Goal: Task Accomplishment & Management: Manage account settings

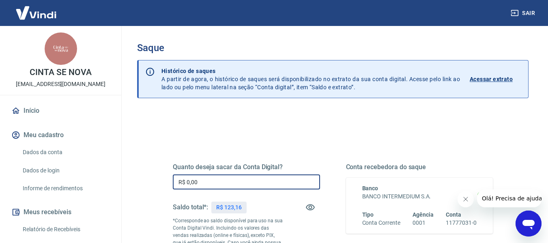
click at [241, 184] on input "R$ 0,00" at bounding box center [246, 182] width 147 height 15
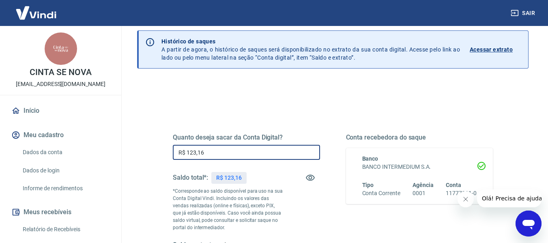
scroll to position [32, 0]
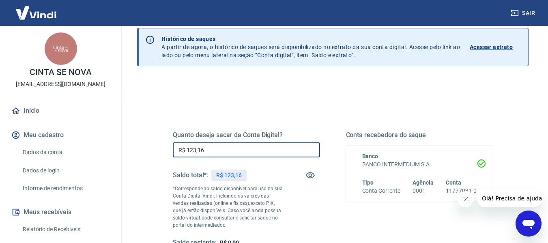
type input "R$ 123,16"
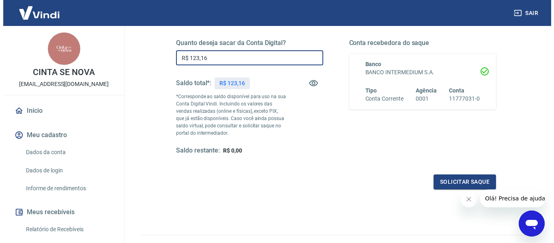
scroll to position [125, 0]
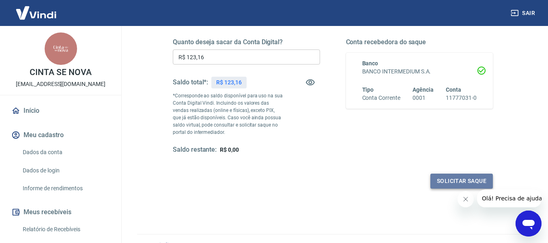
click at [458, 185] on button "Solicitar saque" at bounding box center [462, 181] width 62 height 15
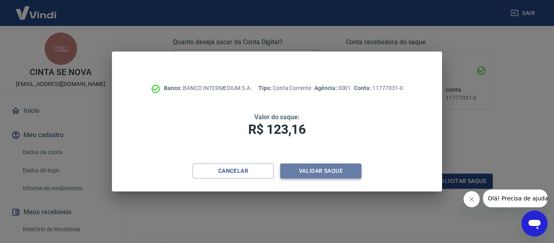
click at [323, 169] on button "Validar saque" at bounding box center [320, 171] width 81 height 15
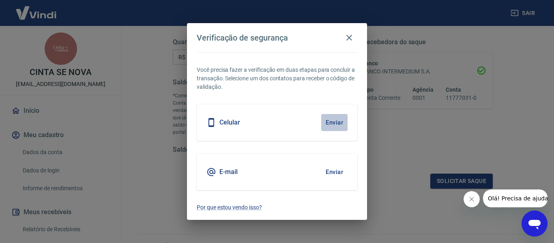
click at [337, 124] on button "Enviar" at bounding box center [334, 122] width 26 height 17
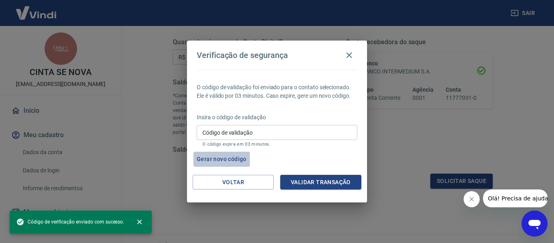
click at [235, 158] on button "Gerar novo código" at bounding box center [222, 159] width 56 height 15
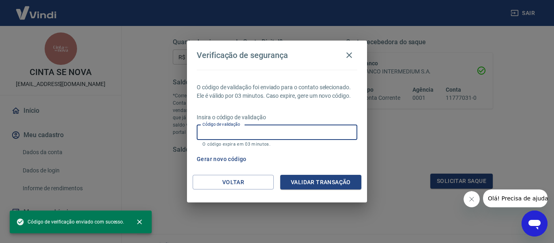
click at [250, 137] on input "Código de validação" at bounding box center [277, 132] width 161 height 15
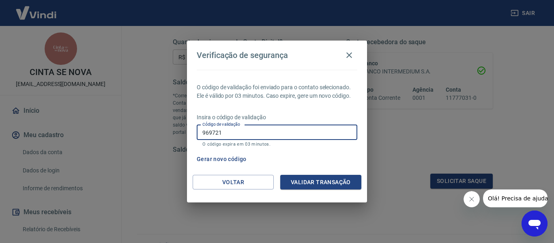
type input "969721"
click at [308, 180] on button "Validar transação" at bounding box center [320, 182] width 81 height 15
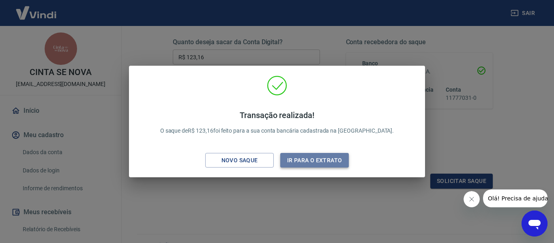
click at [318, 158] on button "Ir para o extrato" at bounding box center [314, 160] width 69 height 15
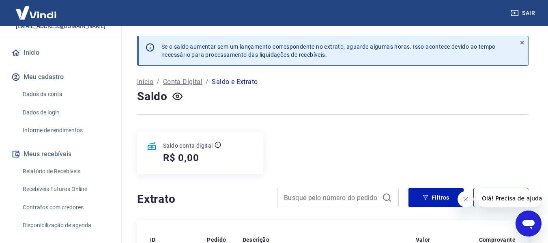
scroll to position [63, 0]
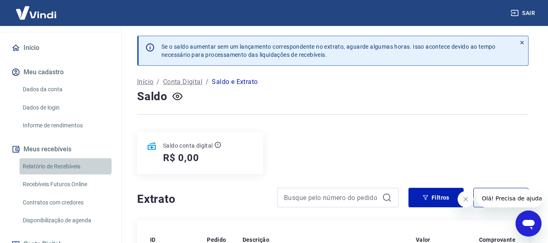
click at [73, 166] on link "Relatório de Recebíveis" at bounding box center [65, 166] width 92 height 17
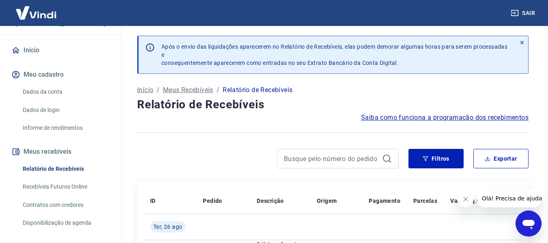
scroll to position [63, 0]
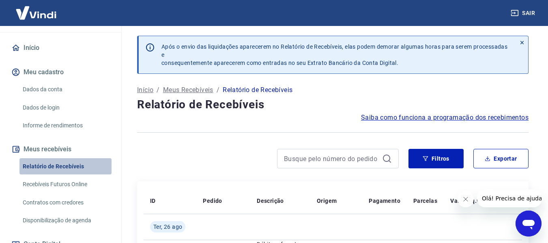
click at [70, 166] on link "Relatório de Recebíveis" at bounding box center [65, 166] width 92 height 17
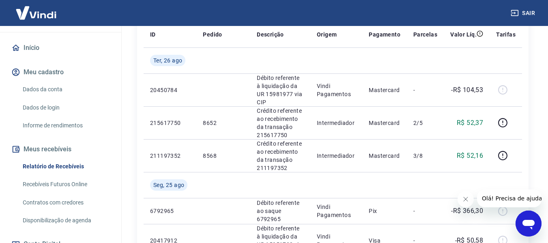
scroll to position [168, 0]
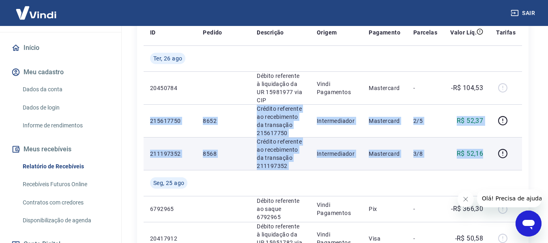
drag, startPoint x: 150, startPoint y: 114, endPoint x: 487, endPoint y: 149, distance: 339.4
copy tbody "215617750 8652 Crédito referente ao recebimento da transação 215617750 Intermed…"
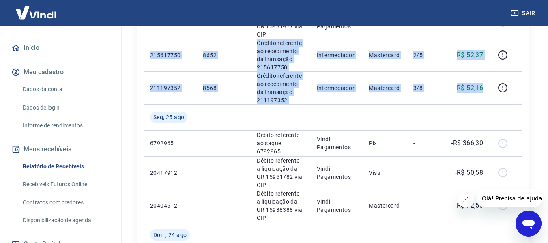
scroll to position [236, 0]
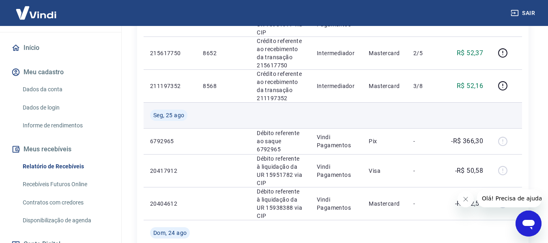
click at [515, 108] on td at bounding box center [506, 115] width 32 height 26
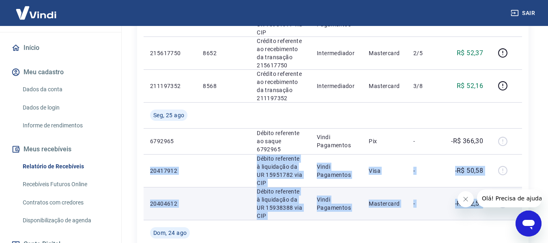
drag, startPoint x: 148, startPoint y: 159, endPoint x: 487, endPoint y: 185, distance: 339.5
copy tbody "20417912 Débito referente à liquidação da UR 15951782 via CIP Vindi Pagamentos …"
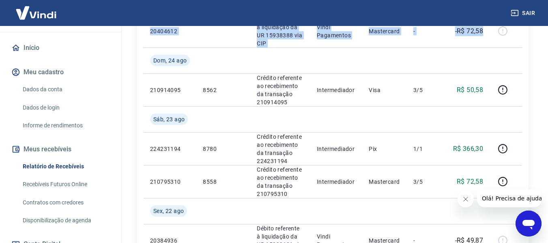
scroll to position [407, 0]
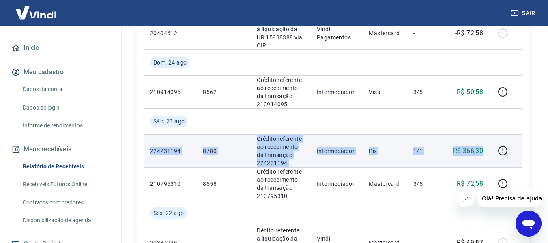
drag, startPoint x: 147, startPoint y: 129, endPoint x: 485, endPoint y: 138, distance: 338.6
click at [485, 138] on tr "224231194 8780 Crédito referente ao recebimento da transação 224231194 Intermed…" at bounding box center [333, 150] width 379 height 33
copy tr "224231194 8780 Crédito referente ao recebimento da transação 224231194 Intermed…"
